Goal: Information Seeking & Learning: Learn about a topic

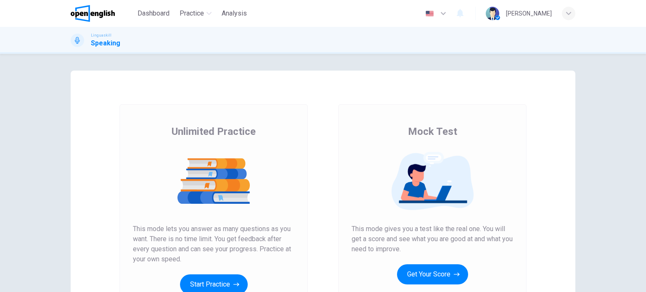
scroll to position [112, 0]
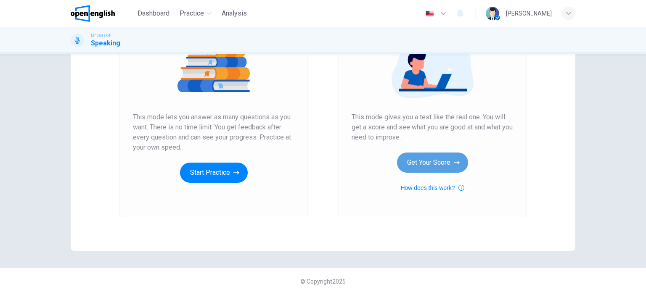
click at [417, 157] on button "Get Your Score" at bounding box center [432, 163] width 71 height 20
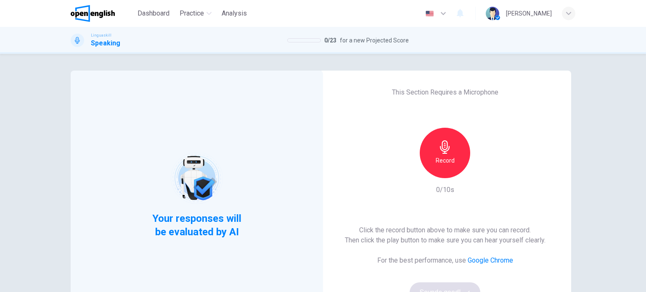
scroll to position [56, 0]
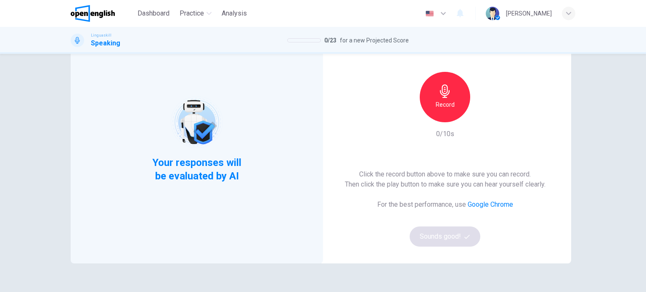
click at [446, 91] on icon "button" at bounding box center [445, 91] width 10 height 13
click at [454, 91] on div "Stop" at bounding box center [445, 97] width 51 height 51
click at [449, 234] on button "Sounds good!" at bounding box center [445, 237] width 71 height 20
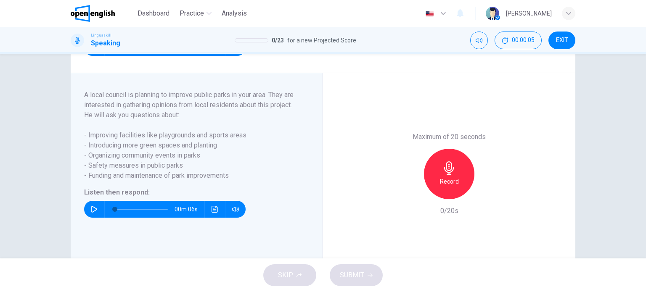
scroll to position [162, 0]
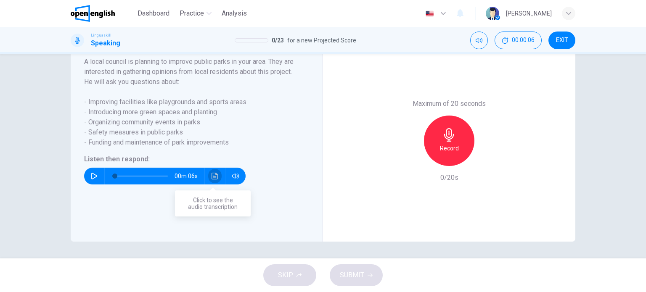
click at [212, 173] on icon "Click to see the audio transcription" at bounding box center [215, 176] width 6 height 7
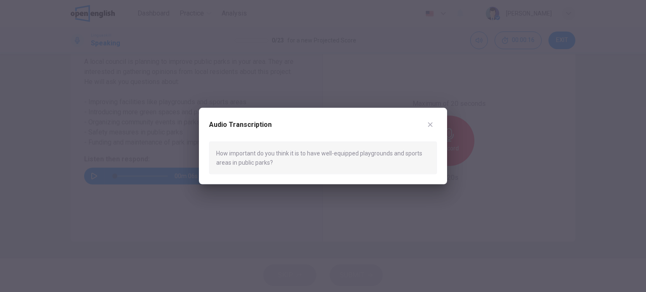
click at [431, 122] on icon "button" at bounding box center [430, 124] width 7 height 7
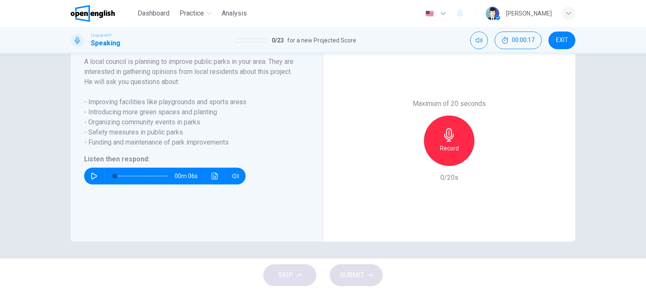
click at [447, 144] on h6 "Record" at bounding box center [449, 149] width 19 height 10
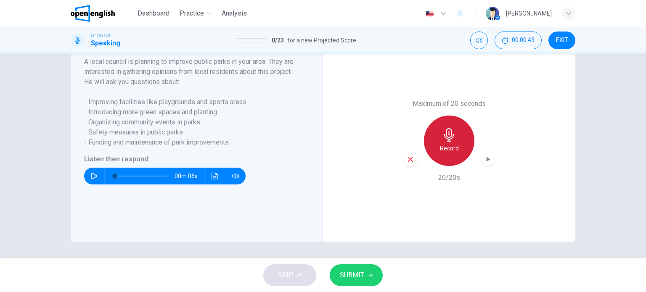
click at [441, 149] on h6 "Record" at bounding box center [449, 149] width 19 height 10
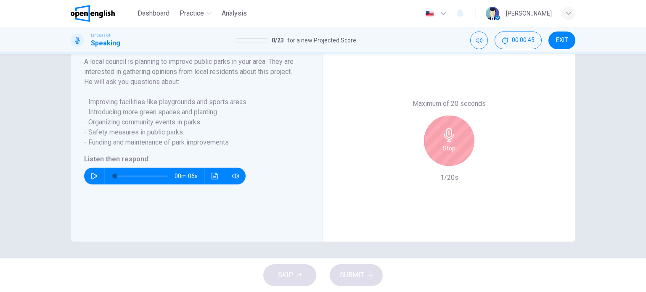
click at [451, 138] on icon "button" at bounding box center [449, 134] width 13 height 13
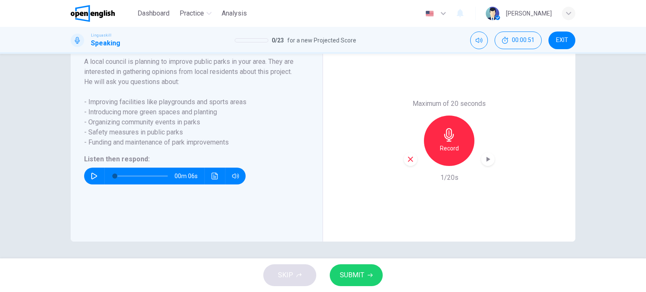
click at [452, 136] on icon "button" at bounding box center [449, 134] width 13 height 13
click at [352, 277] on span "SUBMIT" at bounding box center [352, 276] width 24 height 12
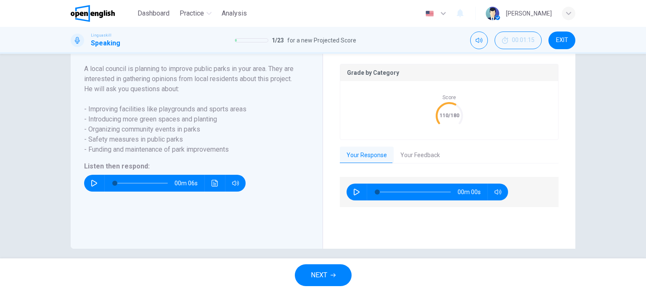
scroll to position [179, 0]
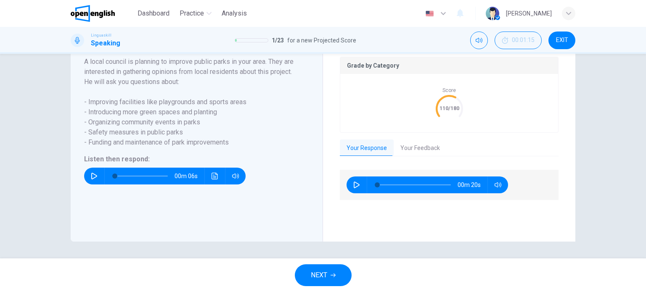
click at [319, 277] on span "NEXT" at bounding box center [319, 276] width 16 height 12
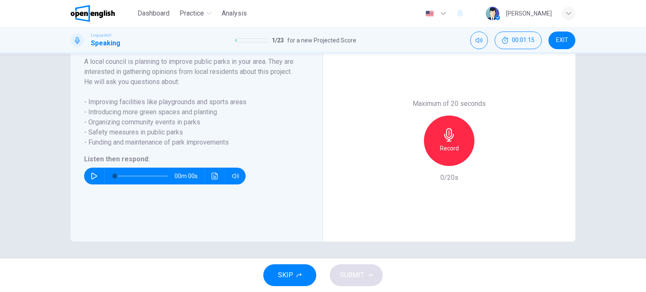
scroll to position [162, 0]
click at [214, 176] on icon "Click to see the audio transcription" at bounding box center [215, 176] width 7 height 7
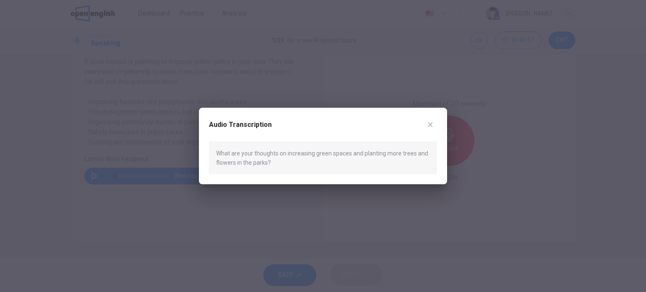
click at [431, 124] on icon "button" at bounding box center [430, 124] width 7 height 7
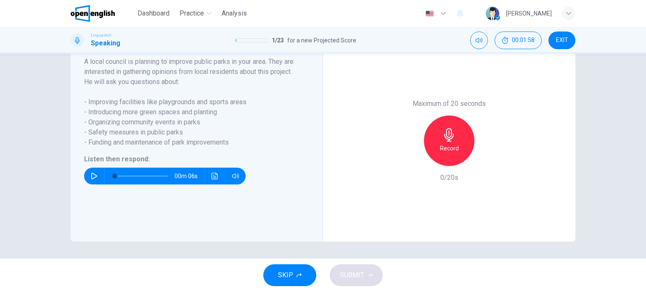
click at [444, 141] on icon "button" at bounding box center [449, 134] width 13 height 13
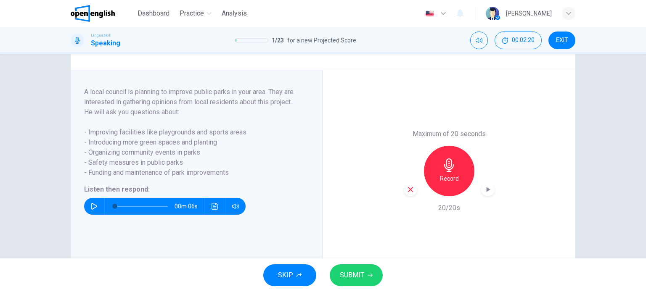
scroll to position [106, 0]
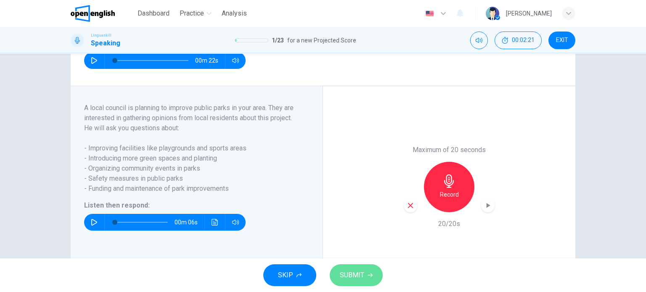
click at [351, 279] on span "SUBMIT" at bounding box center [352, 276] width 24 height 12
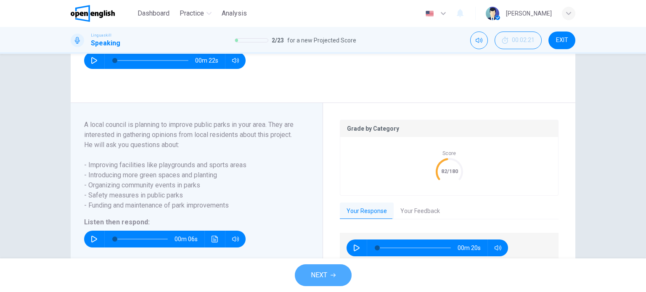
click at [308, 273] on button "NEXT" at bounding box center [323, 276] width 57 height 22
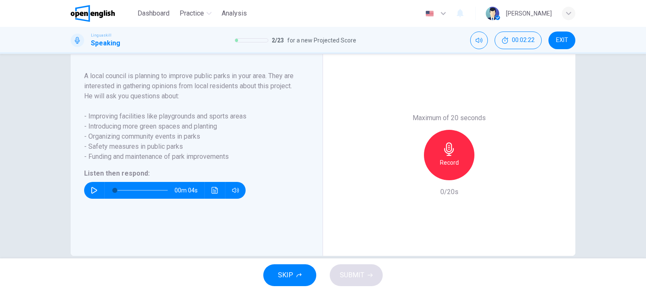
scroll to position [162, 0]
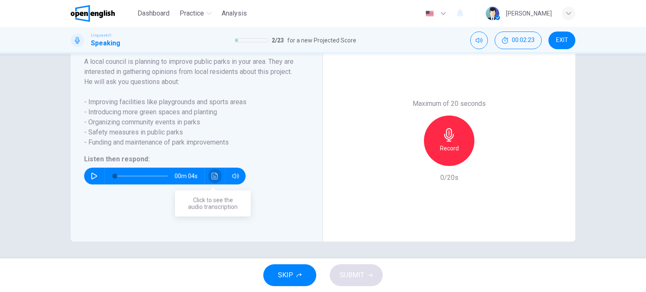
click at [213, 175] on icon "Click to see the audio transcription" at bounding box center [215, 176] width 7 height 7
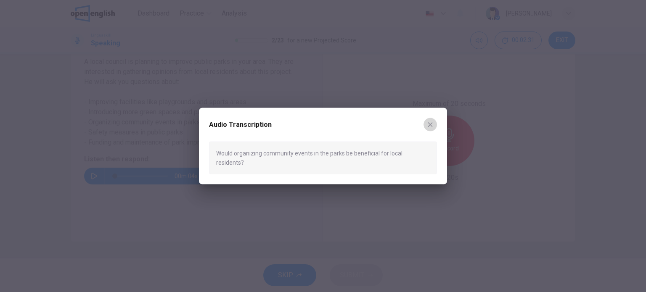
click at [431, 127] on icon "button" at bounding box center [430, 124] width 7 height 7
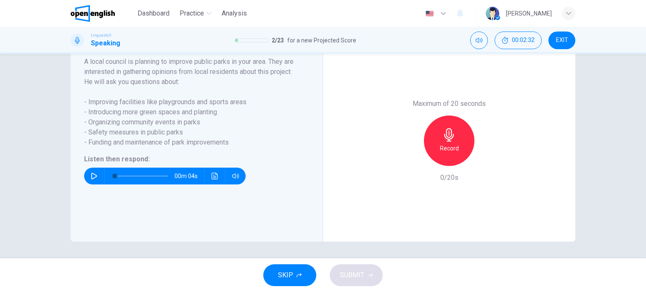
click at [449, 143] on div "Record" at bounding box center [449, 141] width 51 height 51
click at [458, 135] on div "Stop" at bounding box center [449, 141] width 51 height 51
click at [369, 276] on icon "button" at bounding box center [370, 275] width 5 height 5
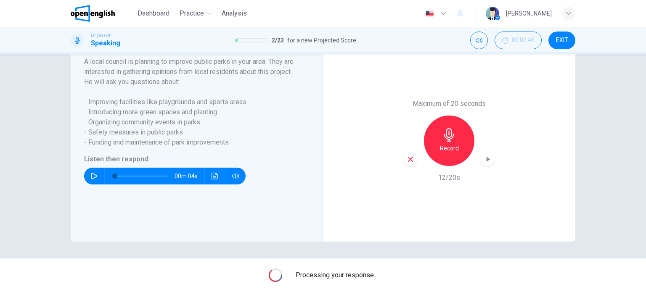
scroll to position [179, 0]
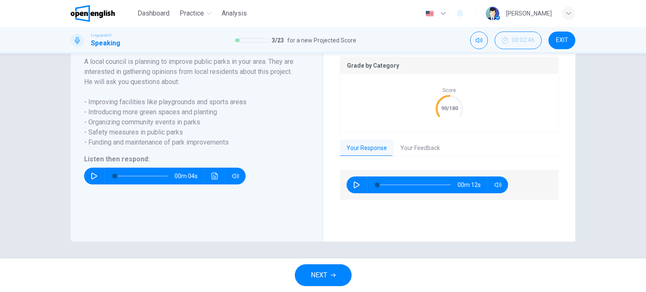
click at [323, 274] on span "NEXT" at bounding box center [319, 276] width 16 height 12
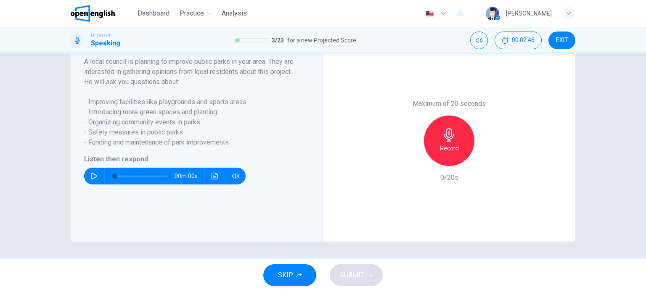
scroll to position [162, 0]
click at [214, 177] on icon "Click to see the audio transcription" at bounding box center [215, 176] width 7 height 7
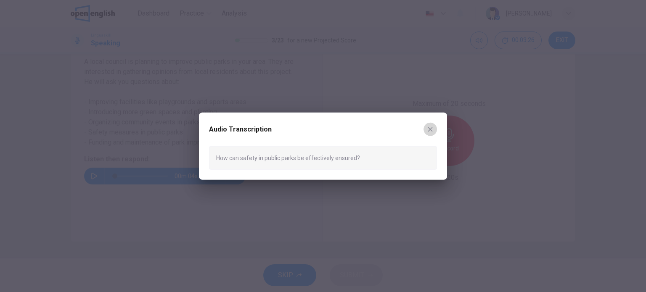
click at [425, 128] on button "button" at bounding box center [430, 128] width 13 height 13
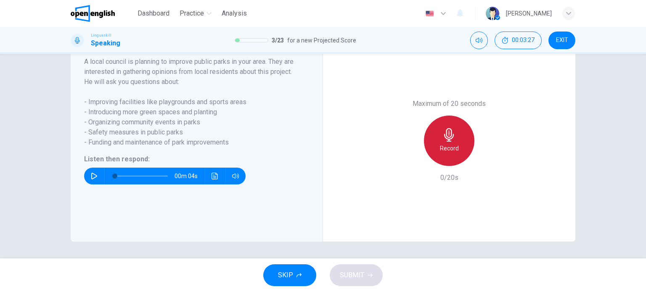
click at [443, 137] on icon "button" at bounding box center [449, 134] width 13 height 13
click at [440, 141] on div "Stop" at bounding box center [449, 141] width 51 height 51
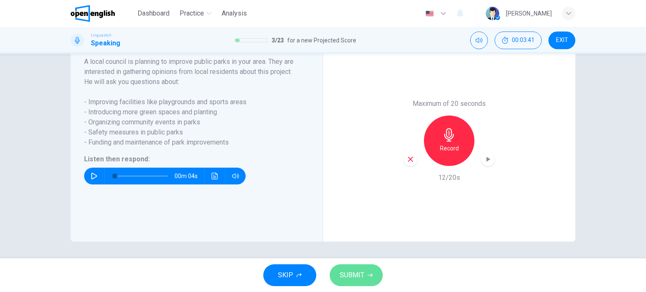
click at [346, 276] on span "SUBMIT" at bounding box center [352, 276] width 24 height 12
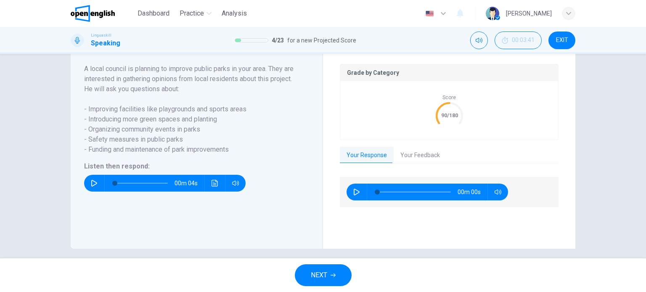
scroll to position [179, 0]
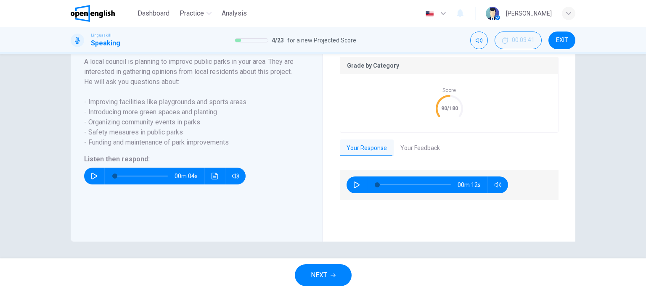
click at [319, 272] on span "NEXT" at bounding box center [319, 276] width 16 height 12
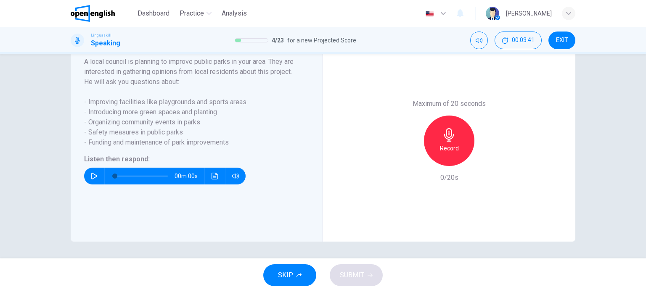
scroll to position [162, 0]
click at [212, 176] on icon "Click to see the audio transcription" at bounding box center [215, 176] width 7 height 7
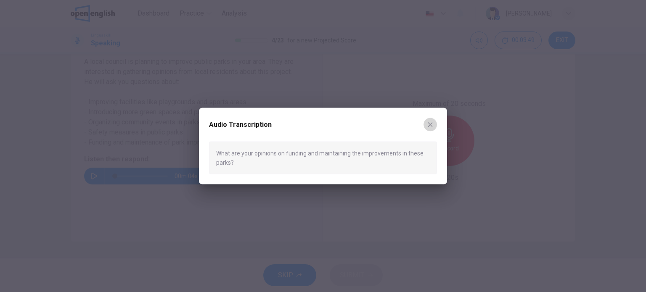
click at [425, 124] on button "button" at bounding box center [430, 124] width 13 height 13
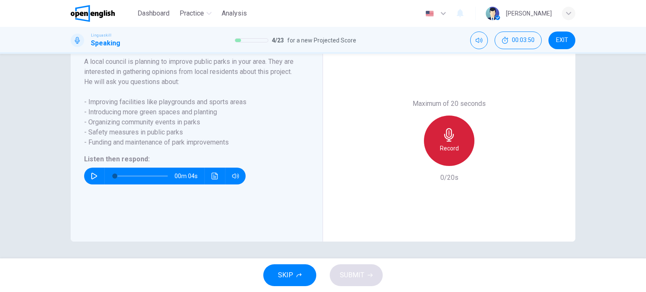
click at [444, 139] on icon "button" at bounding box center [449, 134] width 13 height 13
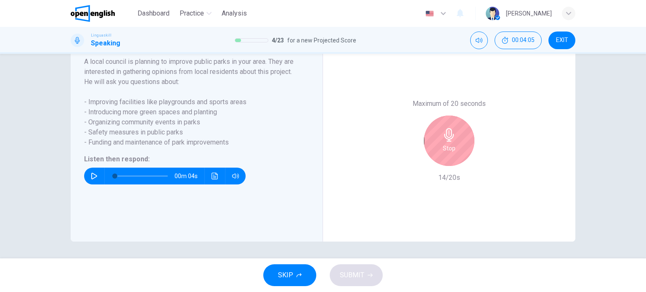
click at [444, 139] on icon "button" at bounding box center [449, 134] width 13 height 13
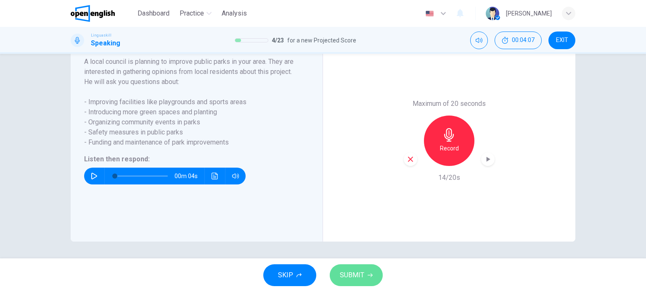
click at [357, 271] on span "SUBMIT" at bounding box center [352, 276] width 24 height 12
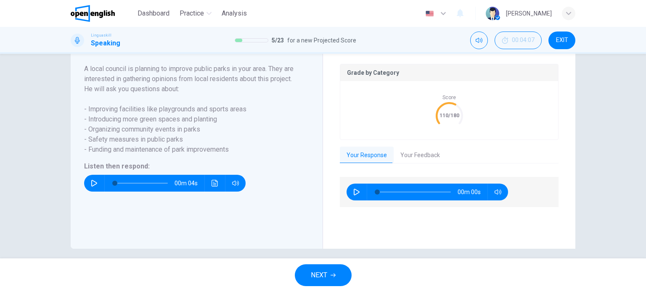
scroll to position [179, 0]
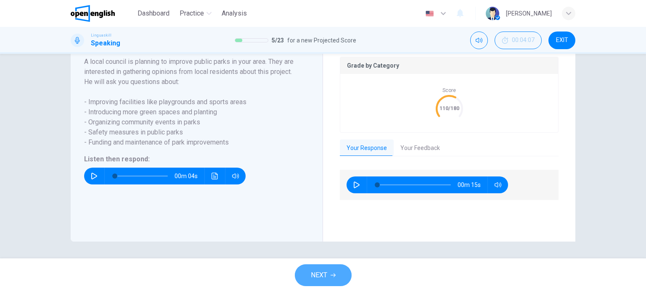
click at [322, 277] on span "NEXT" at bounding box center [319, 276] width 16 height 12
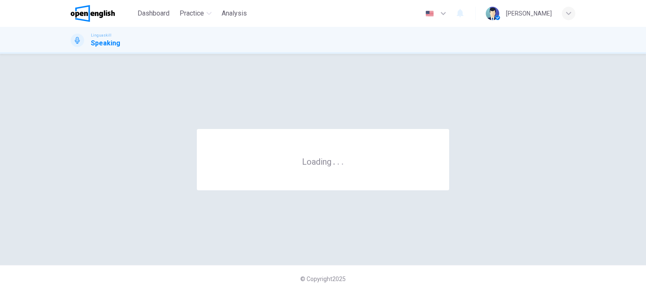
scroll to position [0, 0]
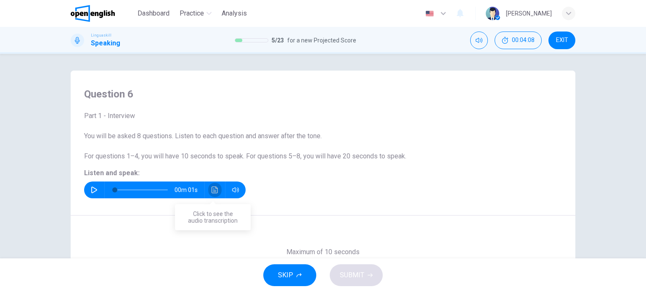
click at [212, 188] on icon "Click to see the audio transcription" at bounding box center [215, 190] width 7 height 7
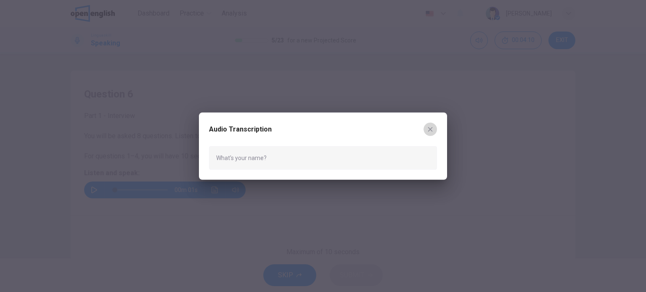
click at [430, 126] on icon "button" at bounding box center [430, 129] width 7 height 7
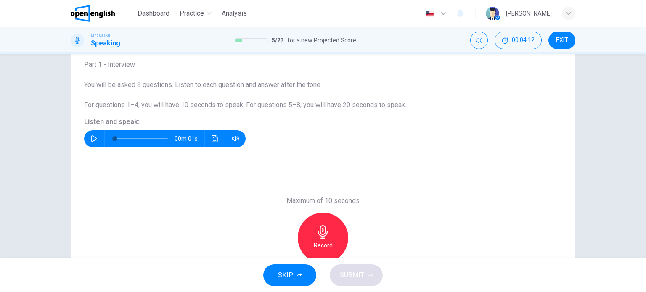
scroll to position [112, 0]
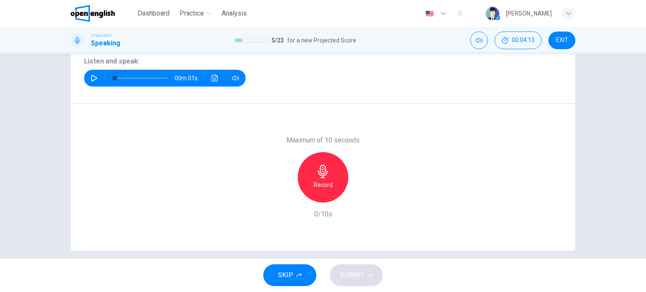
click at [324, 172] on icon "button" at bounding box center [322, 171] width 13 height 13
click at [319, 181] on h6 "Stop" at bounding box center [323, 185] width 13 height 10
click at [363, 274] on span "SUBMIT" at bounding box center [352, 276] width 24 height 12
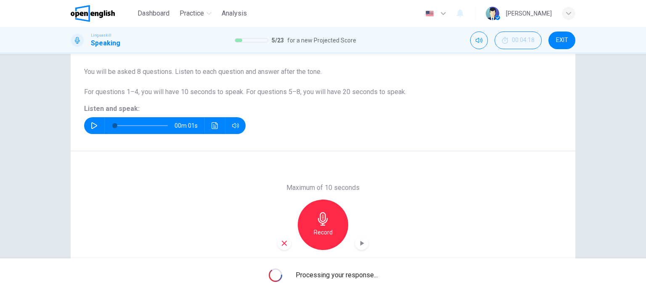
scroll to position [0, 0]
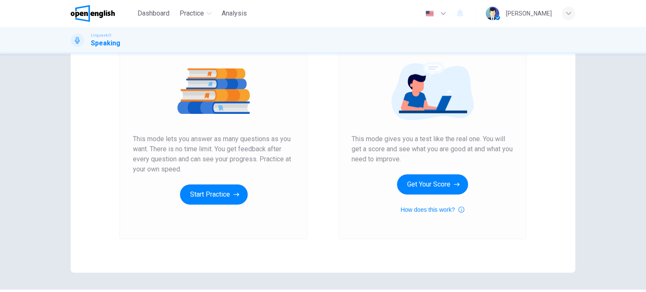
scroll to position [112, 0]
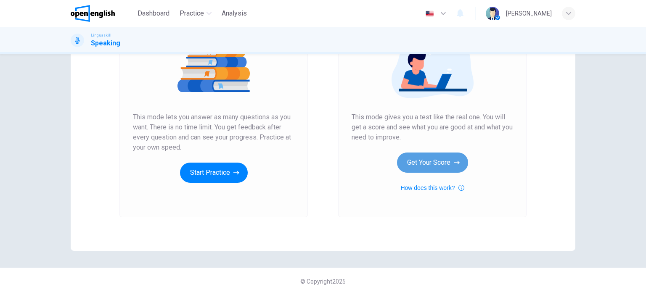
click at [436, 161] on button "Get Your Score" at bounding box center [432, 163] width 71 height 20
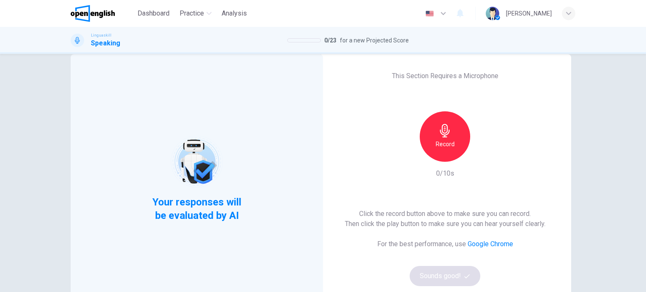
scroll to position [56, 0]
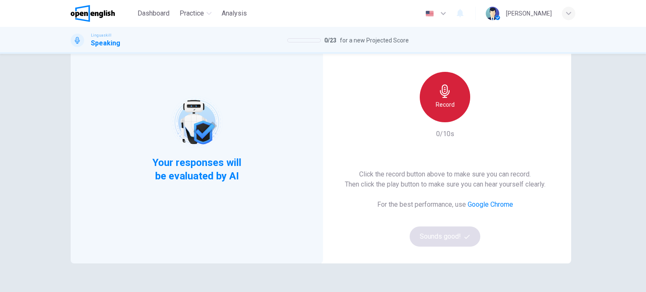
click at [449, 93] on icon "button" at bounding box center [445, 91] width 13 height 13
click at [441, 95] on icon "button" at bounding box center [445, 91] width 10 height 13
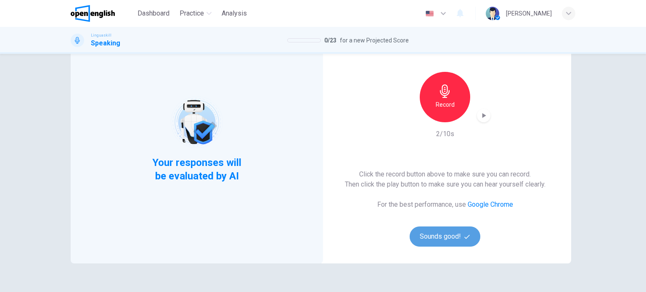
click at [432, 234] on button "Sounds good!" at bounding box center [445, 237] width 71 height 20
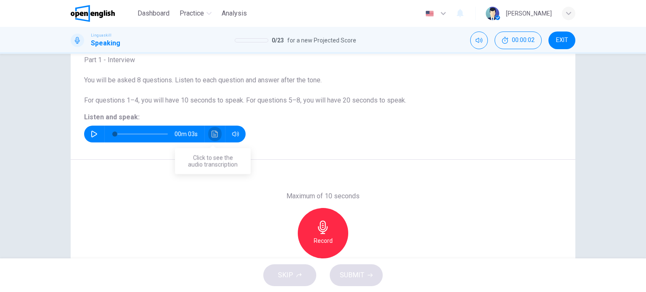
click at [212, 131] on icon "Click to see the audio transcription" at bounding box center [215, 134] width 7 height 7
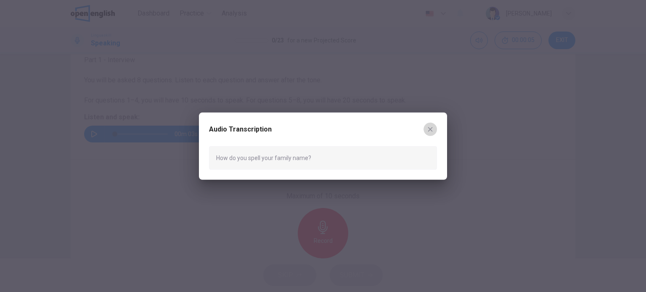
click at [432, 126] on icon "button" at bounding box center [430, 129] width 7 height 7
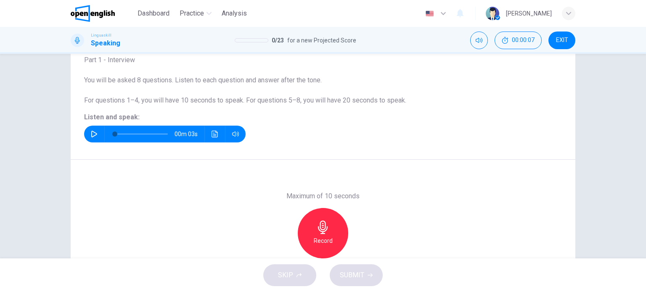
click at [559, 39] on span "EXIT" at bounding box center [562, 40] width 12 height 7
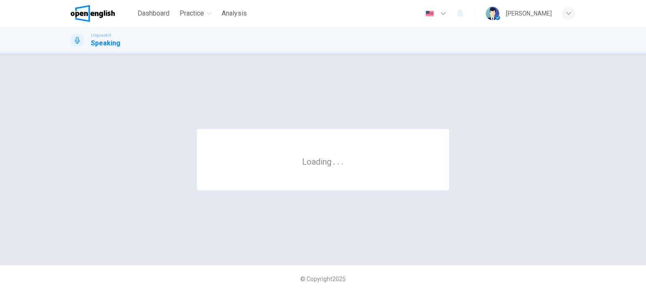
scroll to position [0, 0]
